Goal: Navigation & Orientation: Find specific page/section

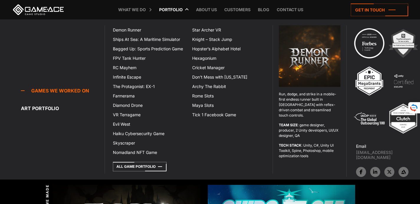
click at [161, 15] on icon at bounding box center [160, 9] width 14 height 19
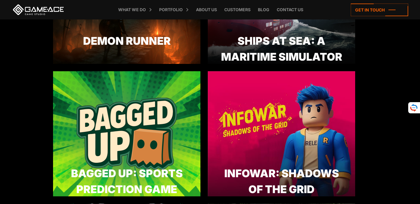
scroll to position [324, 0]
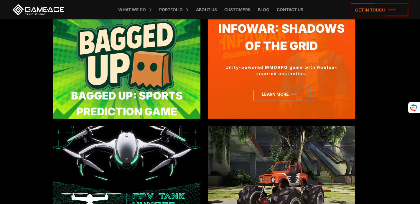
click at [286, 95] on icon at bounding box center [281, 94] width 57 height 13
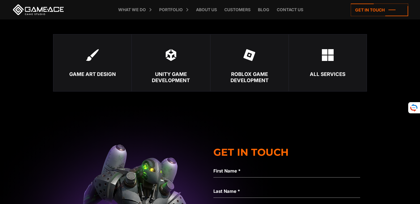
scroll to position [1442, 0]
